Goal: Task Accomplishment & Management: Use online tool/utility

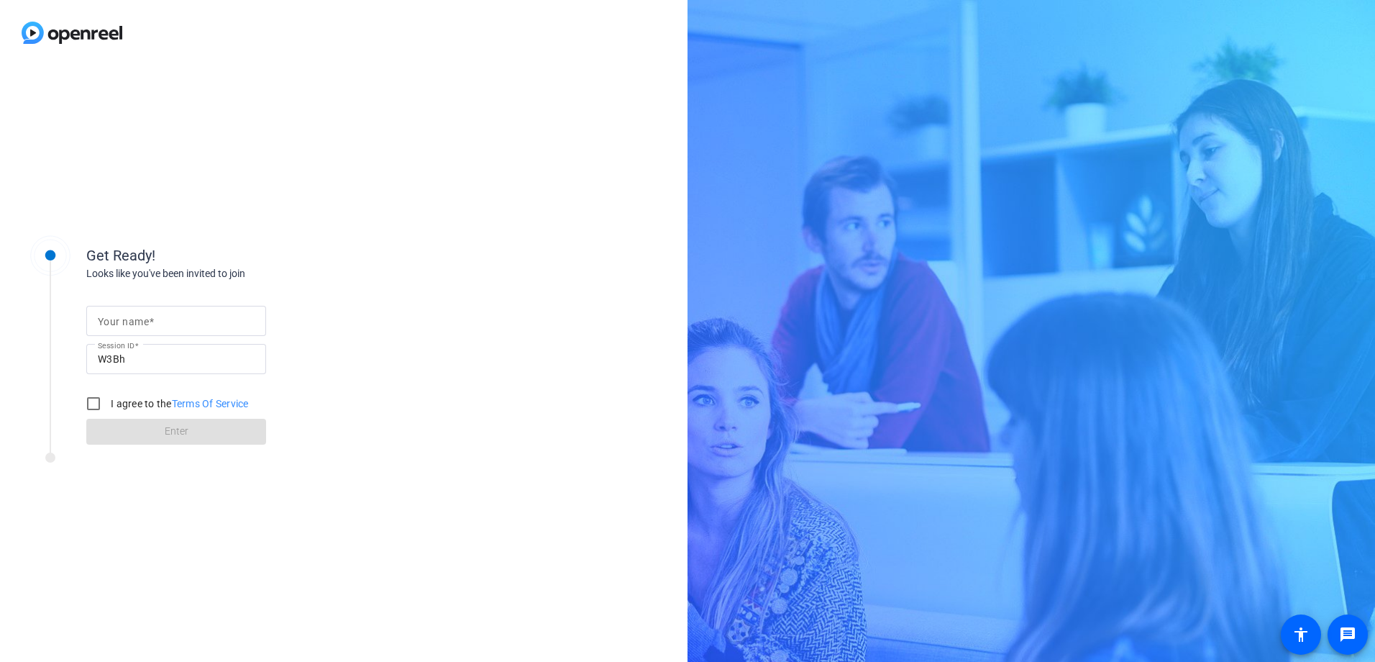
click at [138, 324] on mat-label "Your name" at bounding box center [123, 322] width 51 height 12
click at [138, 324] on input "Your name" at bounding box center [176, 320] width 157 height 17
click at [142, 321] on input "Do" at bounding box center [176, 320] width 157 height 17
type input "[PERSON_NAME] Del [PERSON_NAME]"
click at [96, 403] on input "I agree to the Terms Of Service" at bounding box center [93, 403] width 29 height 29
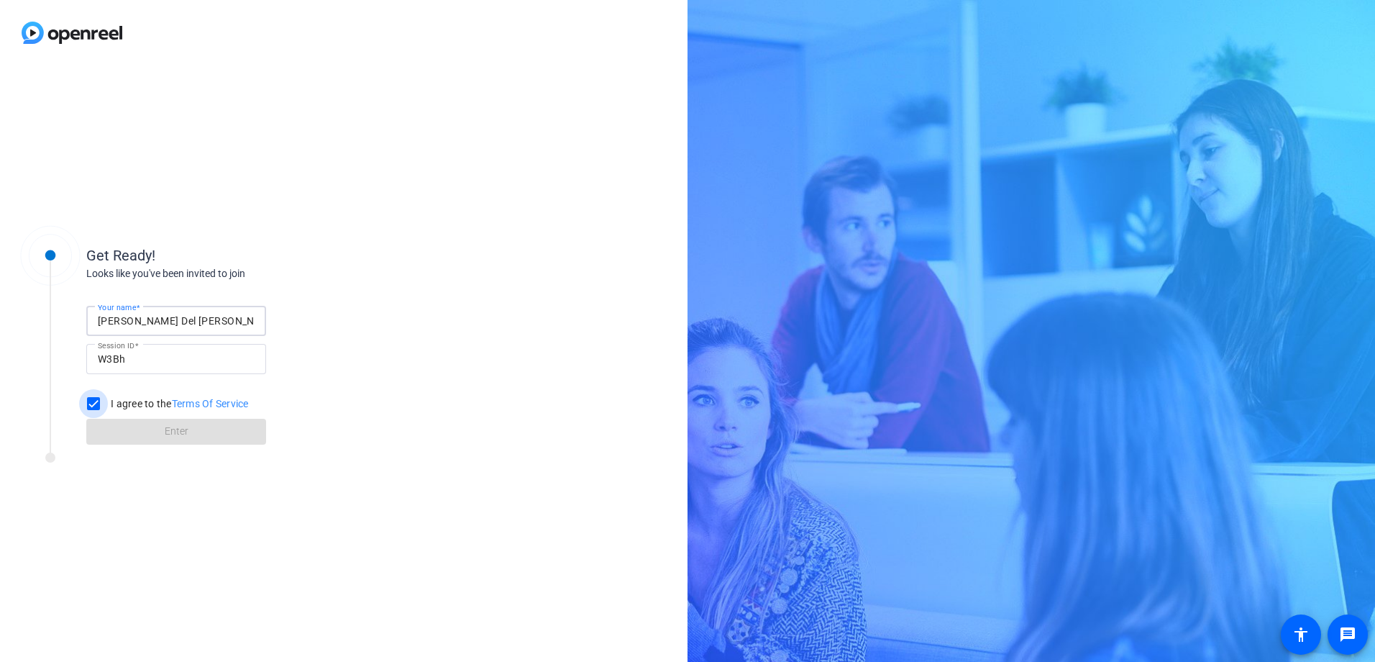
checkbox input "true"
click at [135, 424] on span at bounding box center [176, 431] width 180 height 35
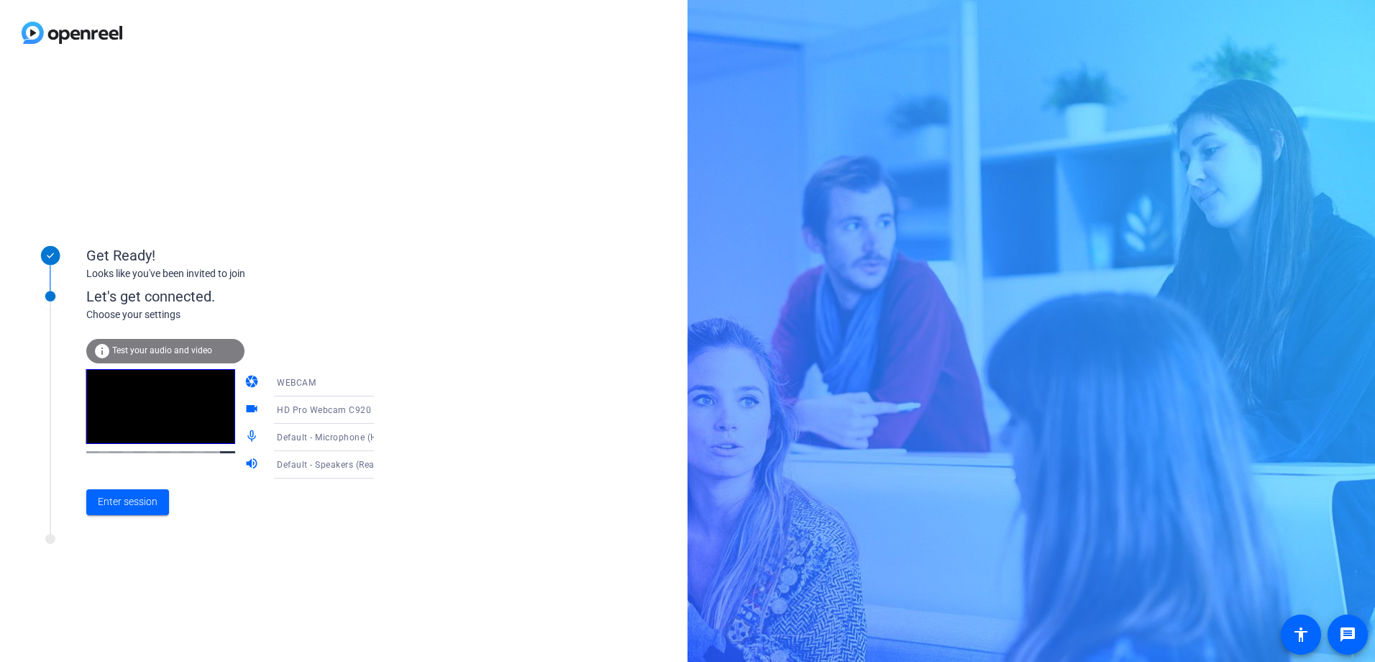
click at [380, 408] on icon at bounding box center [388, 409] width 17 height 17
click at [303, 442] on span "HD Pro Webcam C920 (046d:08e5)" at bounding box center [312, 446] width 111 height 35
click at [312, 385] on div "WEBCAM" at bounding box center [330, 382] width 107 height 18
click at [404, 357] on div at bounding box center [687, 331] width 1375 height 662
click at [348, 378] on div "WEBCAM" at bounding box center [330, 382] width 107 height 18
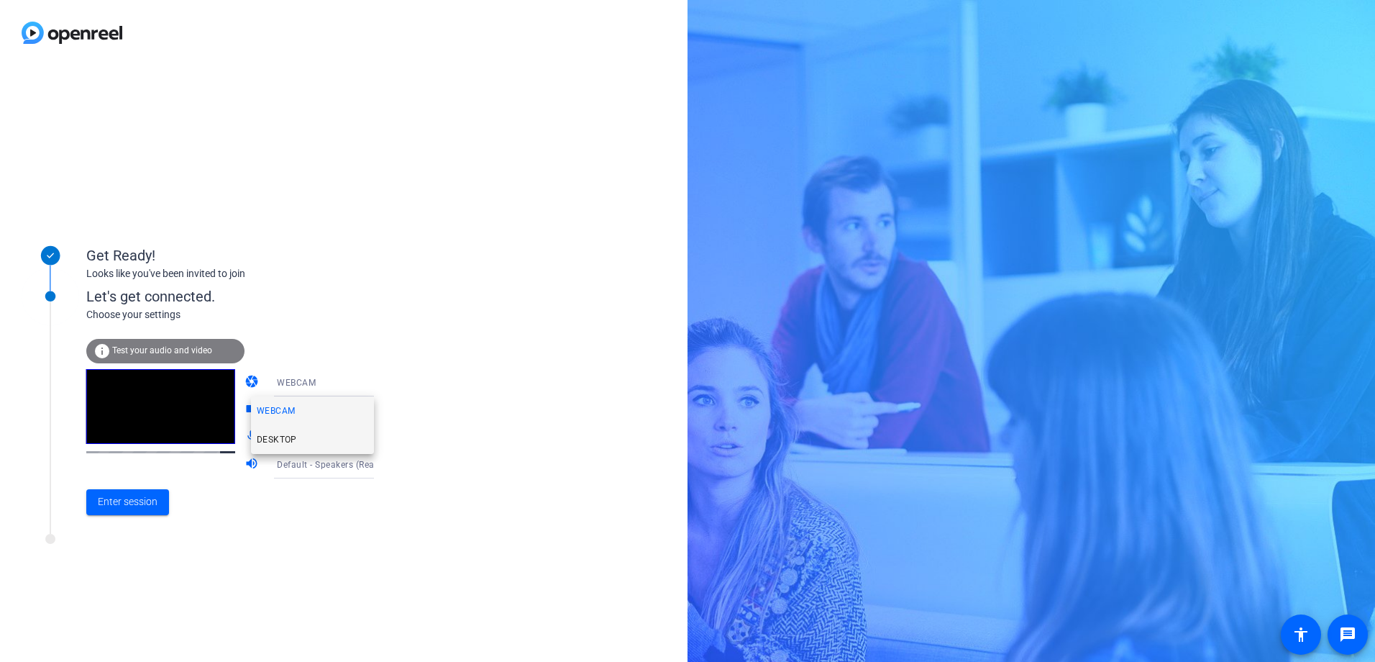
click at [291, 431] on span "DESKTOP" at bounding box center [277, 439] width 40 height 17
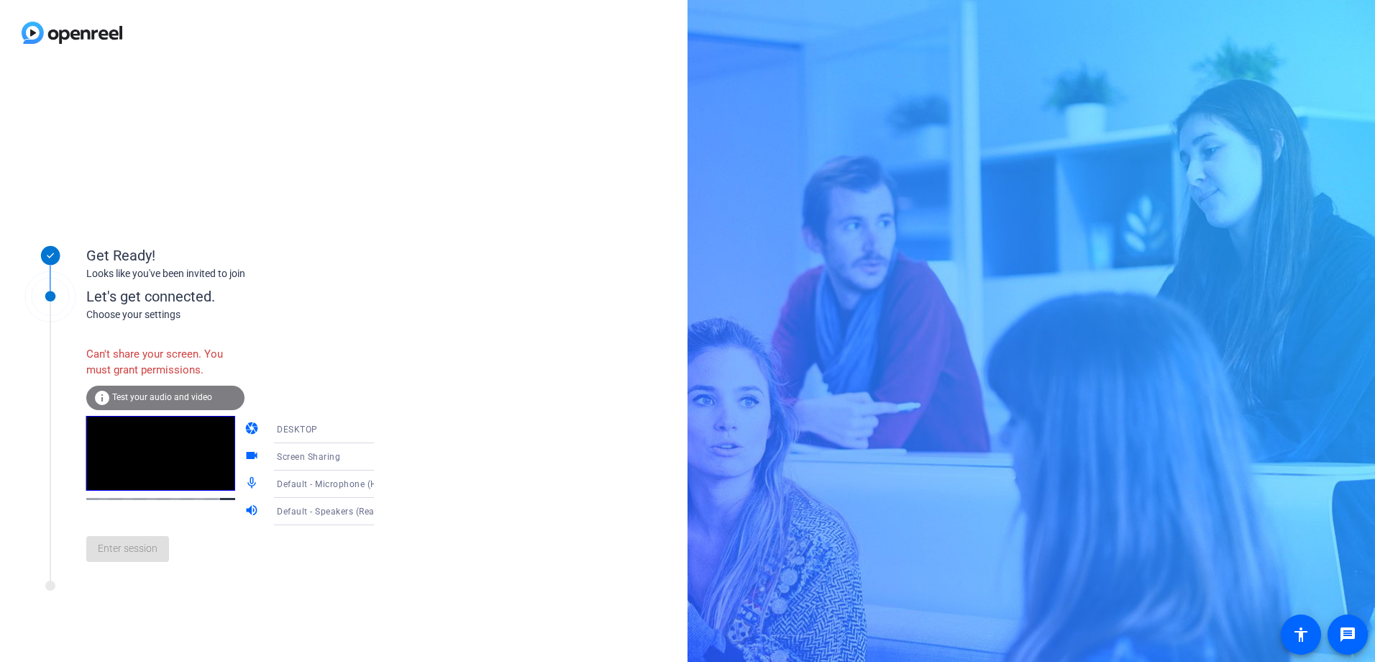
click at [380, 429] on icon at bounding box center [388, 429] width 17 height 17
click at [315, 454] on mat-option "WEBCAM" at bounding box center [312, 457] width 123 height 29
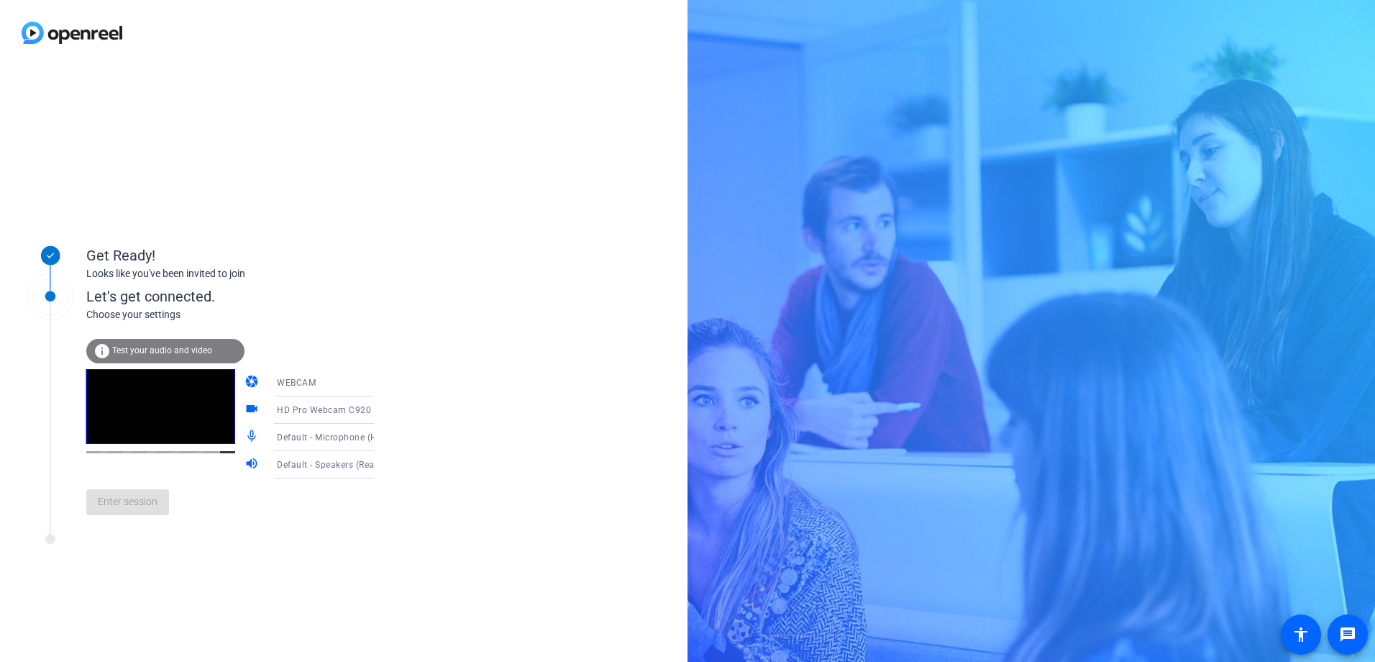
click at [342, 411] on span "HD Pro Webcam C920 (046d:08e5)" at bounding box center [351, 409] width 148 height 12
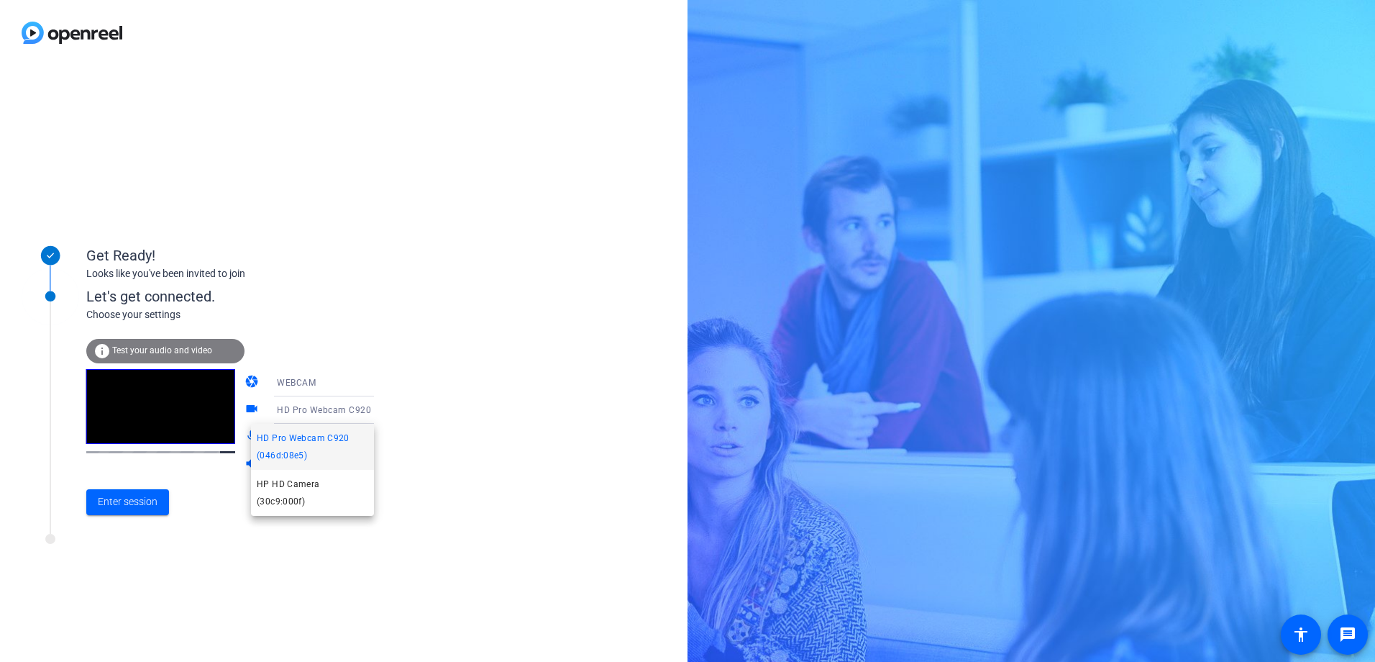
click at [301, 442] on span "HD Pro Webcam C920 (046d:08e5)" at bounding box center [312, 446] width 111 height 35
click at [158, 415] on video at bounding box center [160, 406] width 149 height 75
click at [314, 431] on div "Default - Microphone (HD Pro Webcam C920)" at bounding box center [330, 437] width 107 height 18
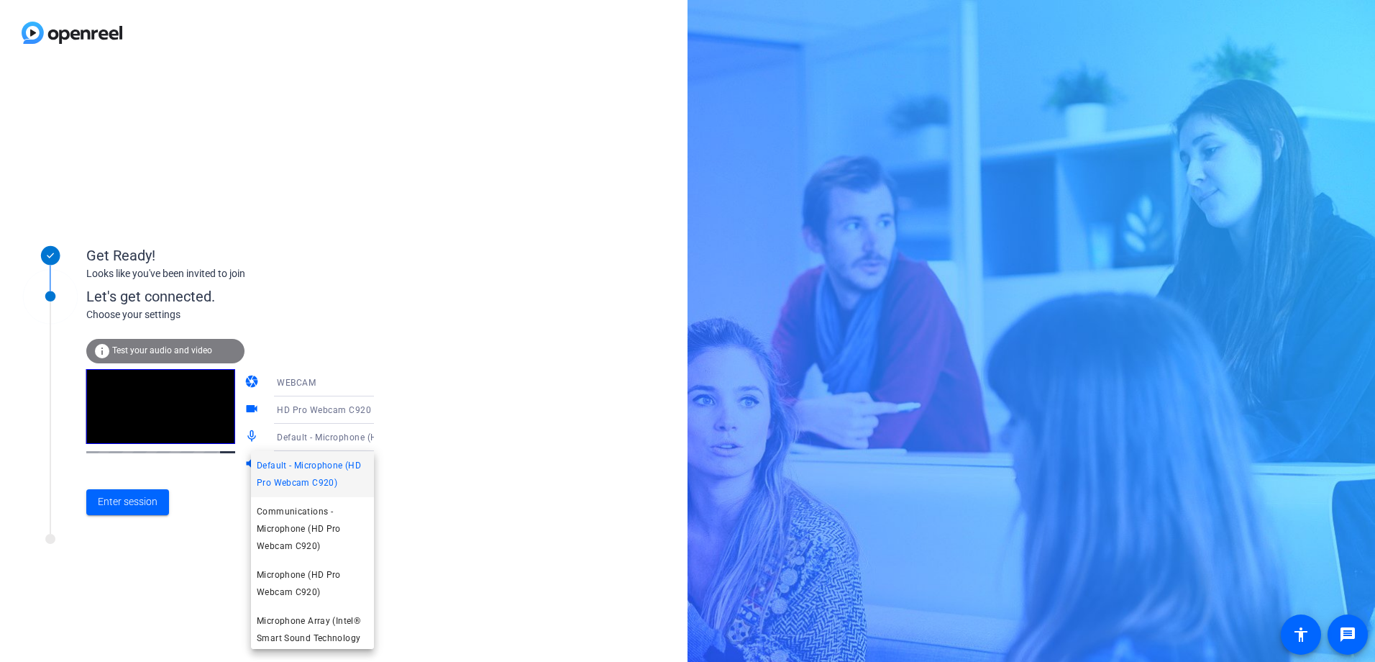
click at [318, 435] on div at bounding box center [687, 331] width 1375 height 662
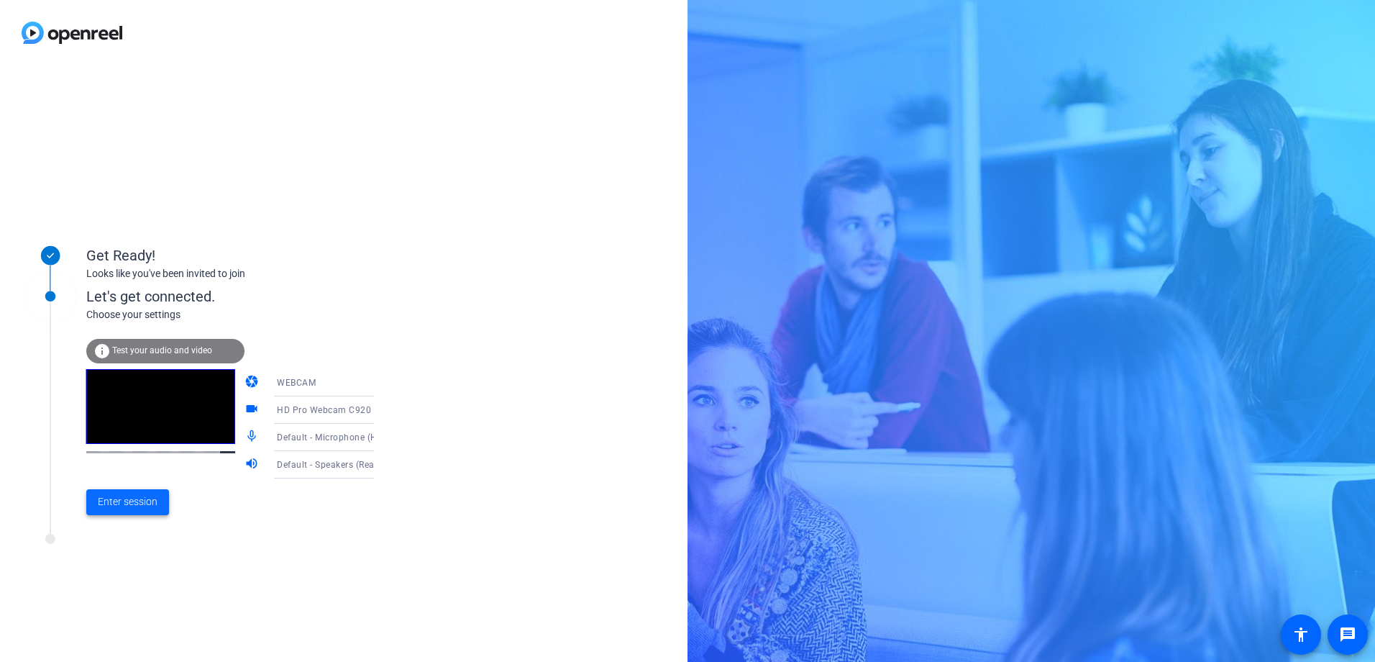
click at [145, 496] on span "Enter session" at bounding box center [128, 501] width 60 height 15
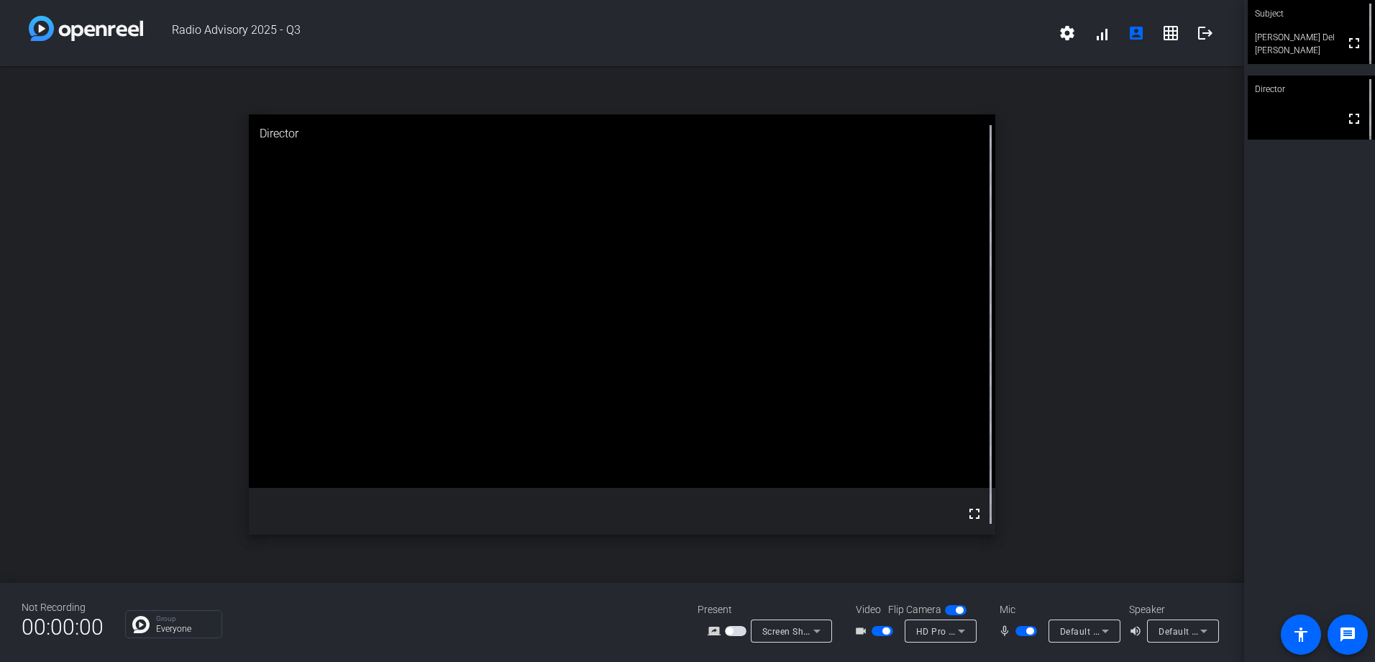
click at [1052, 199] on div "open_in_new Director fullscreen" at bounding box center [622, 324] width 1244 height 516
